Goal: Find specific page/section: Find specific page/section

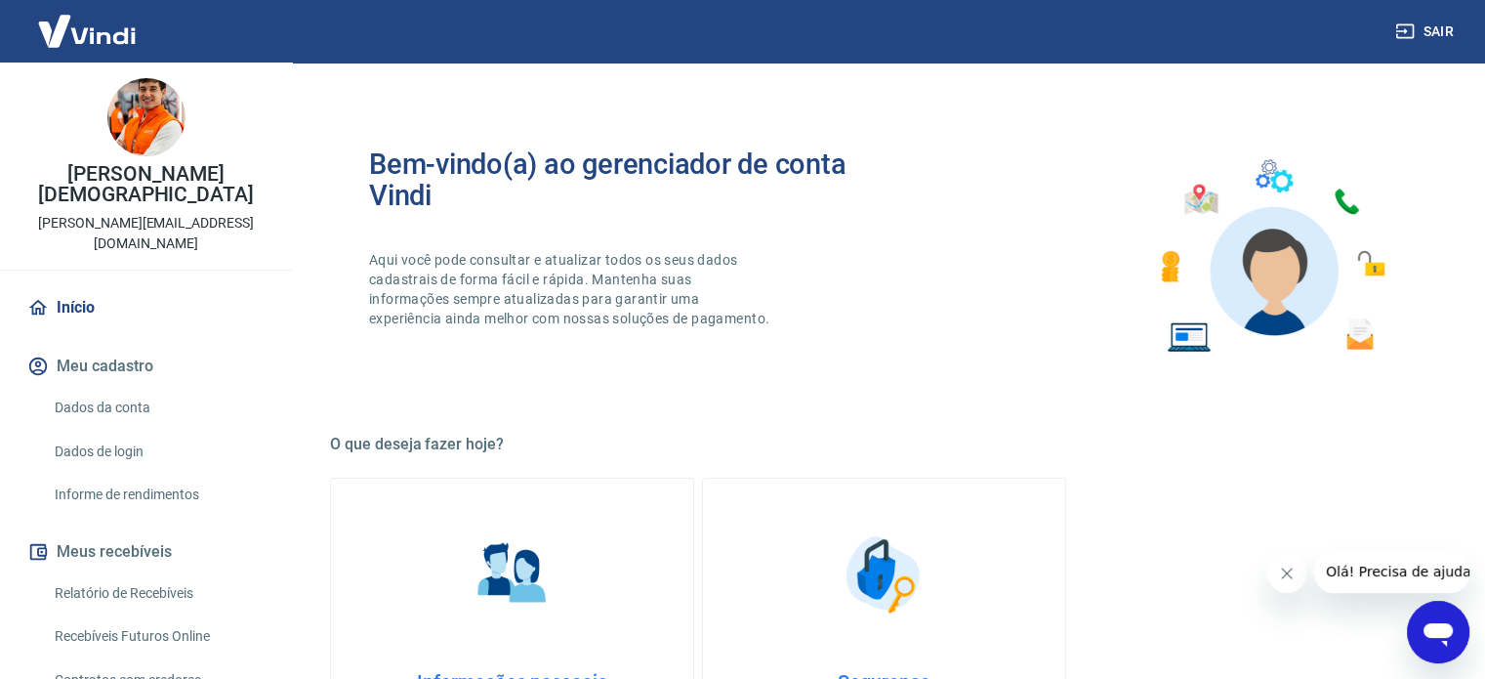
click at [179, 616] on link "Recebíveis Futuros Online" at bounding box center [158, 636] width 222 height 40
